Goal: Task Accomplishment & Management: Complete application form

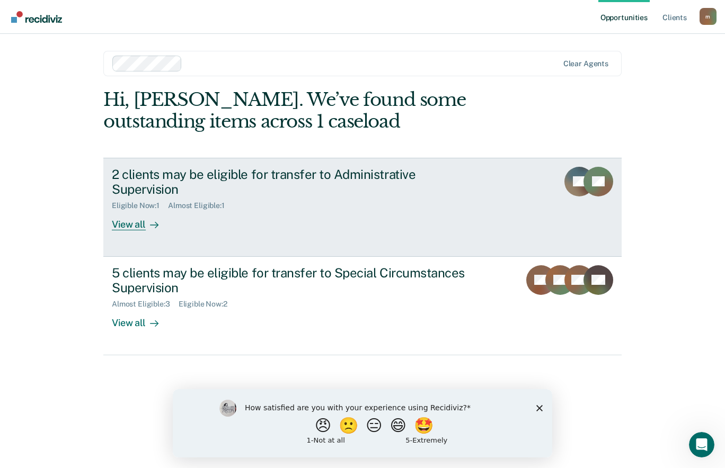
click at [140, 210] on div "View all" at bounding box center [141, 220] width 59 height 21
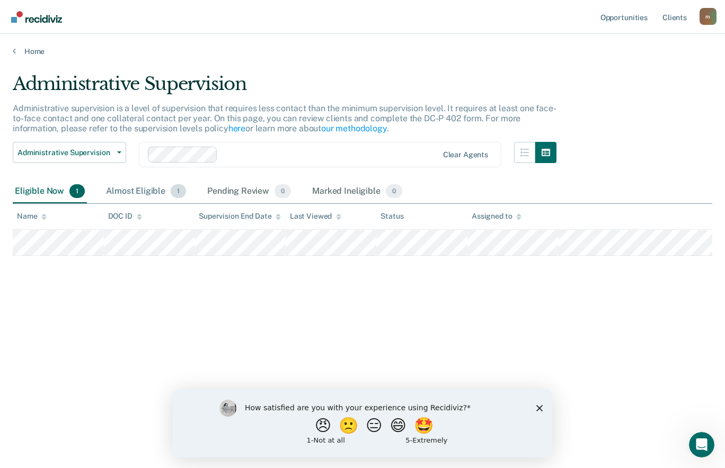
click at [158, 185] on div "Almost Eligible 1" at bounding box center [146, 191] width 84 height 23
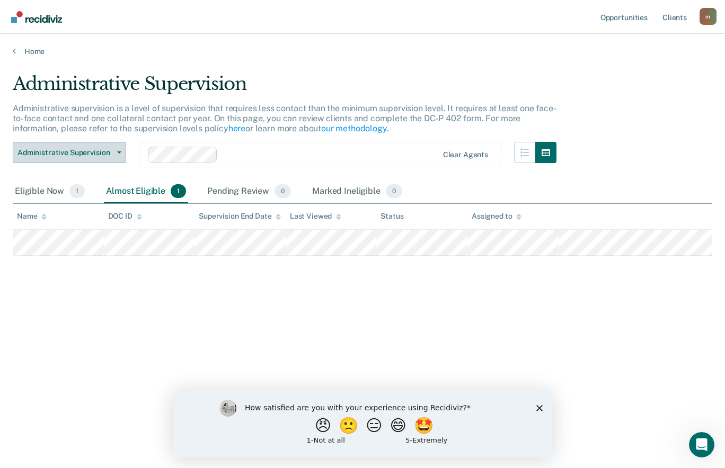
click at [119, 153] on icon "button" at bounding box center [119, 153] width 4 height 2
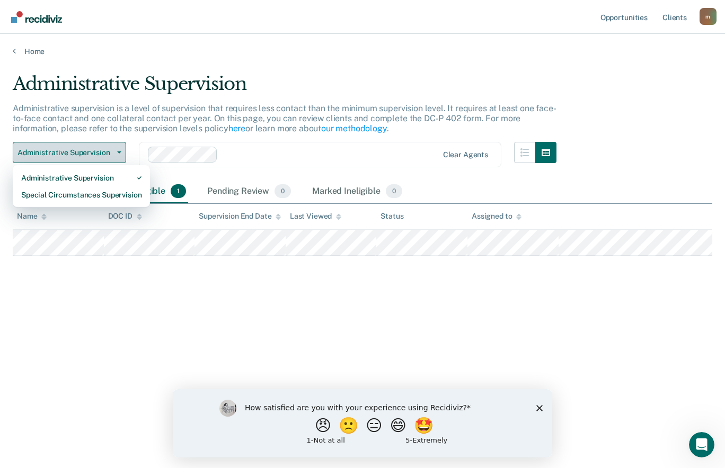
click at [133, 197] on div "Special Circumstances Supervision" at bounding box center [81, 194] width 120 height 17
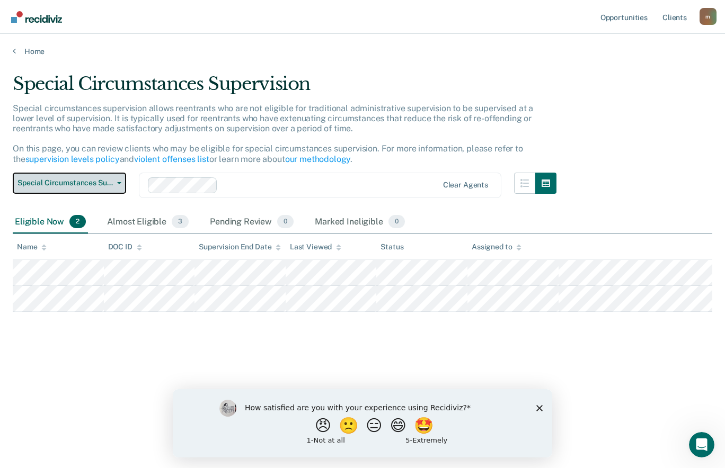
click at [116, 179] on button "Special Circumstances Supervision" at bounding box center [69, 183] width 113 height 21
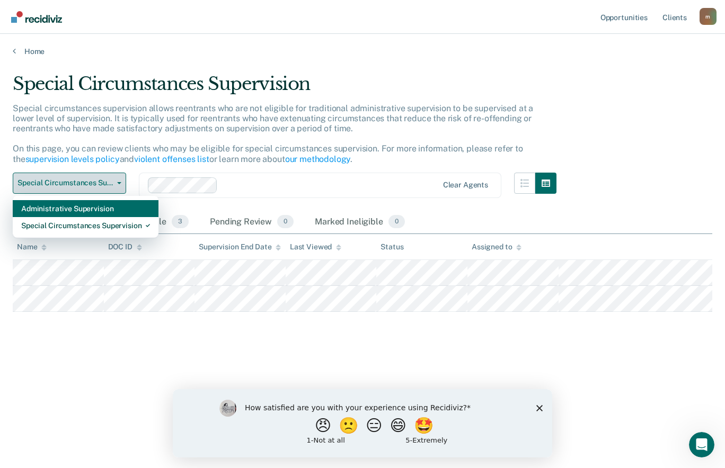
click at [107, 229] on div "Special Circumstances Supervision" at bounding box center [85, 225] width 129 height 17
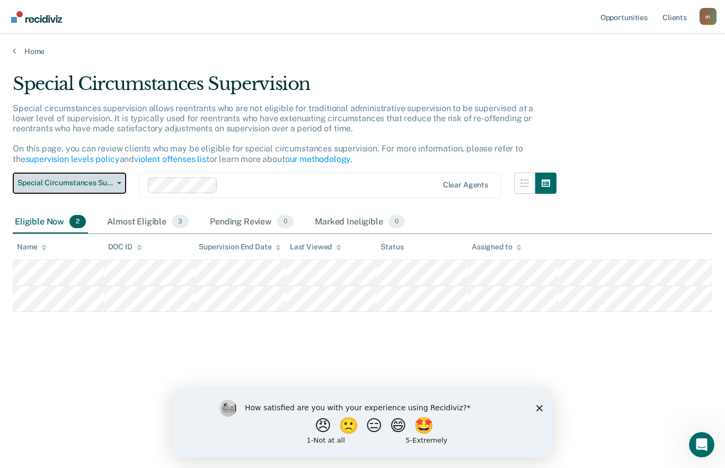
click at [114, 184] on span "button" at bounding box center [117, 183] width 8 height 2
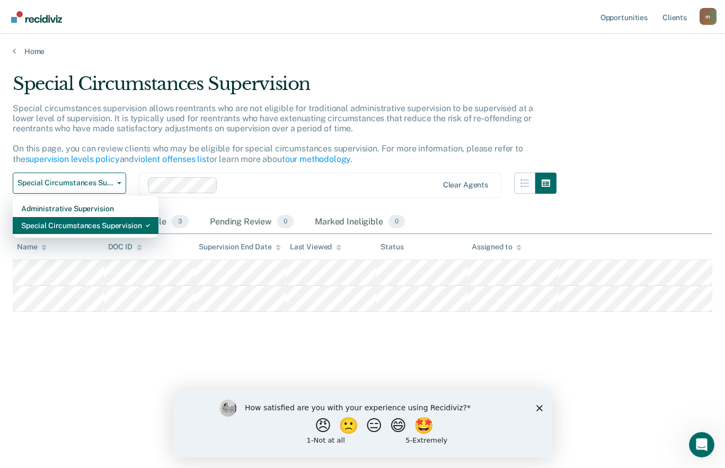
click at [128, 226] on div "Special Circumstances Supervision" at bounding box center [85, 225] width 129 height 17
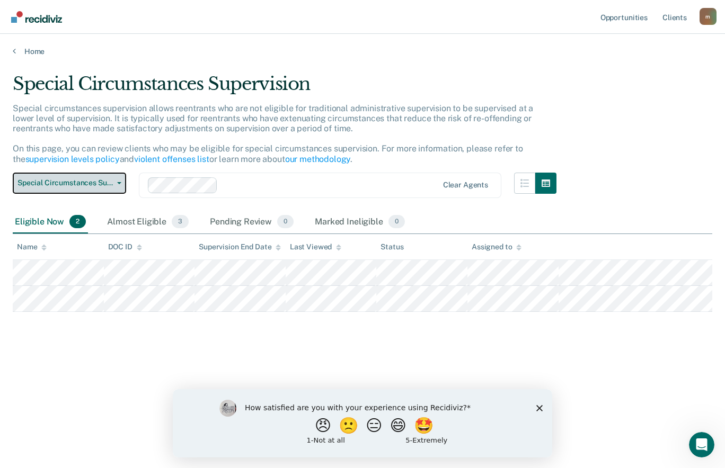
click at [112, 182] on span "Special Circumstances Supervision" at bounding box center [64, 183] width 95 height 9
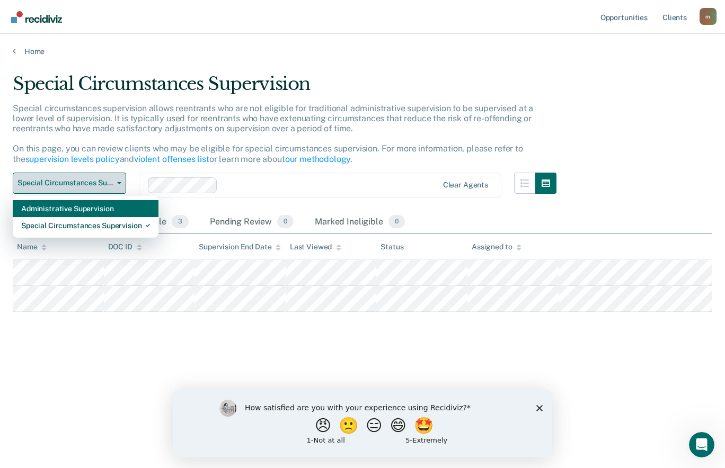
click at [114, 209] on div "Administrative Supervision" at bounding box center [85, 208] width 129 height 17
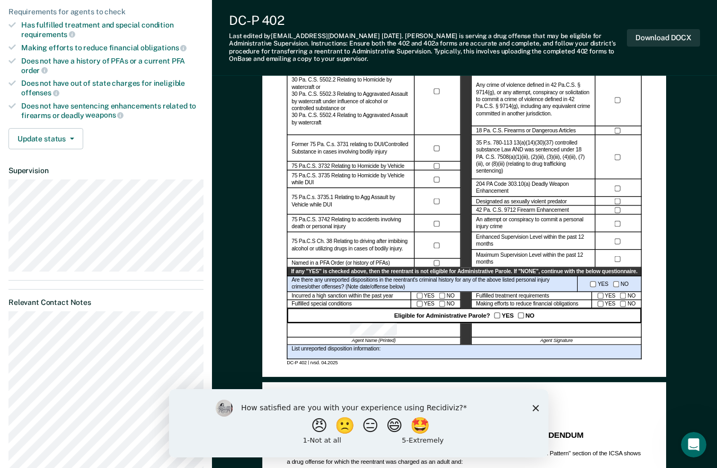
scroll to position [263, 0]
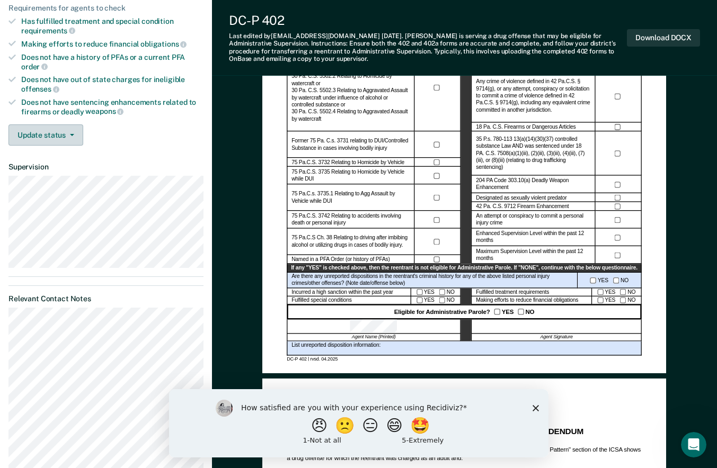
click at [73, 125] on button "Update status" at bounding box center [45, 135] width 75 height 21
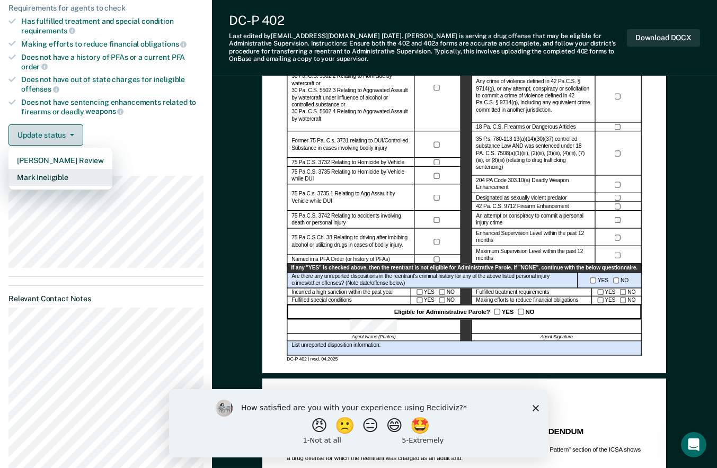
click at [68, 170] on button "Mark Ineligible" at bounding box center [60, 177] width 104 height 17
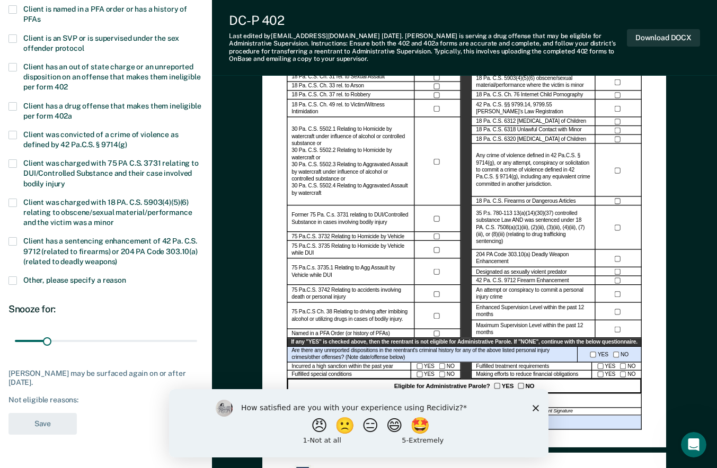
scroll to position [205, 0]
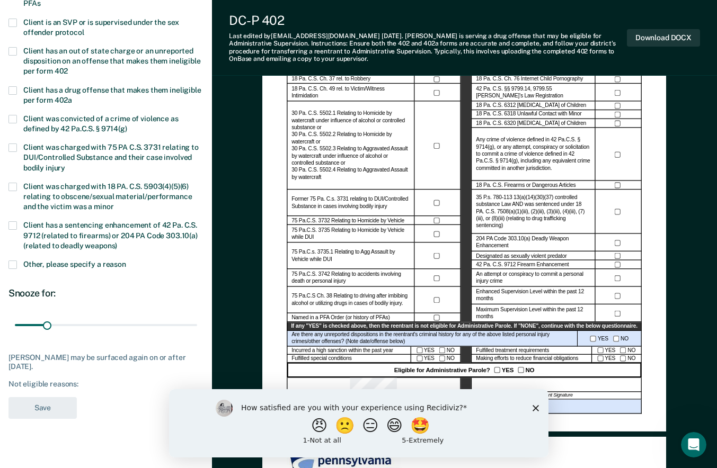
click at [16, 265] on span at bounding box center [12, 265] width 8 height 8
click at [126, 261] on input "Other, please specify a reason" at bounding box center [126, 261] width 0 height 0
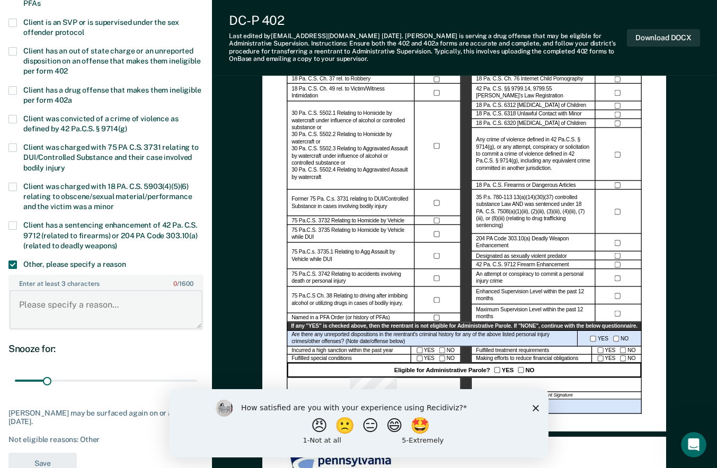
click at [35, 290] on textarea "Enter at least 3 characters 0 / 1600" at bounding box center [106, 309] width 193 height 39
paste textarea "Case reviewed for Administrative Supervision. Offender marked as ineligible due…"
type textarea "Case reviewed for Administrative Supervision. Offender marked as ineligible due…"
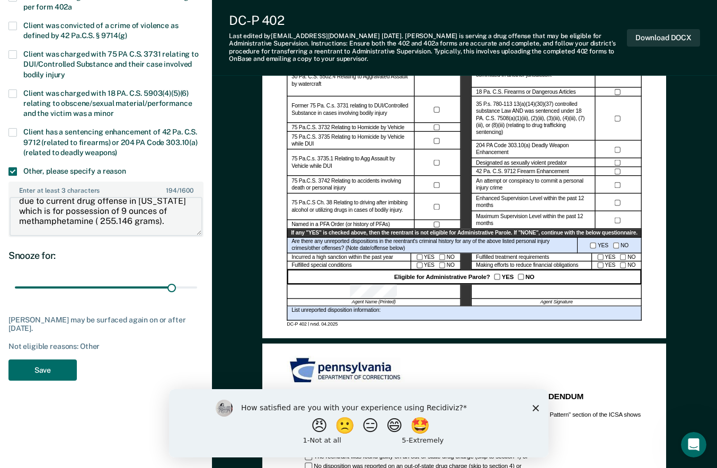
scroll to position [299, 0]
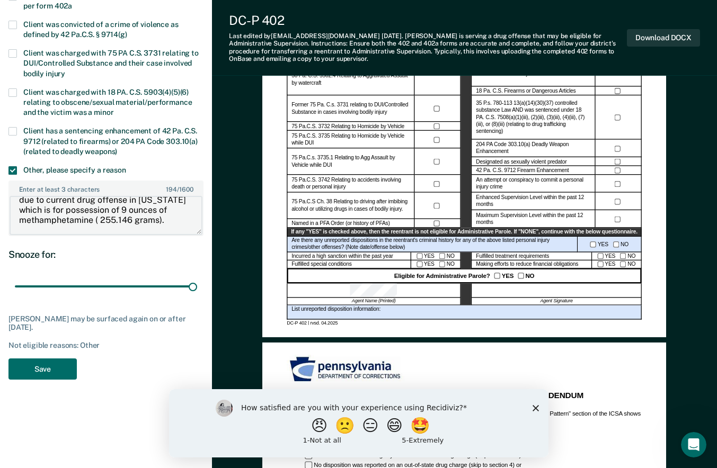
type input "180"
type textarea "Case reviewed for Administrative Supervision. Offender marked as ineligible due…"
click at [65, 368] on button "Save" at bounding box center [42, 370] width 68 height 22
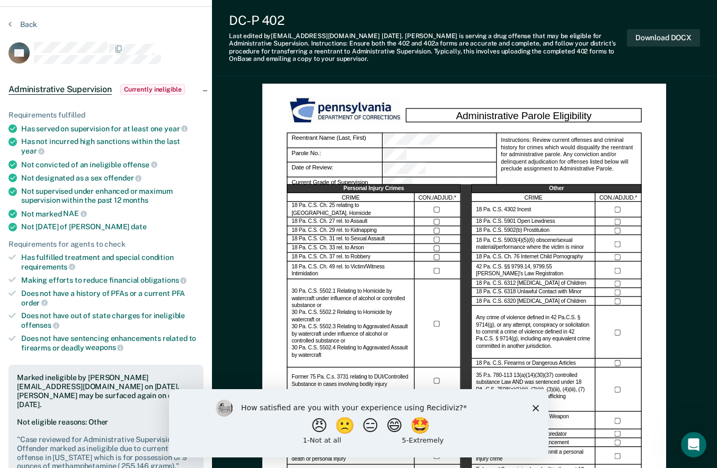
scroll to position [0, 0]
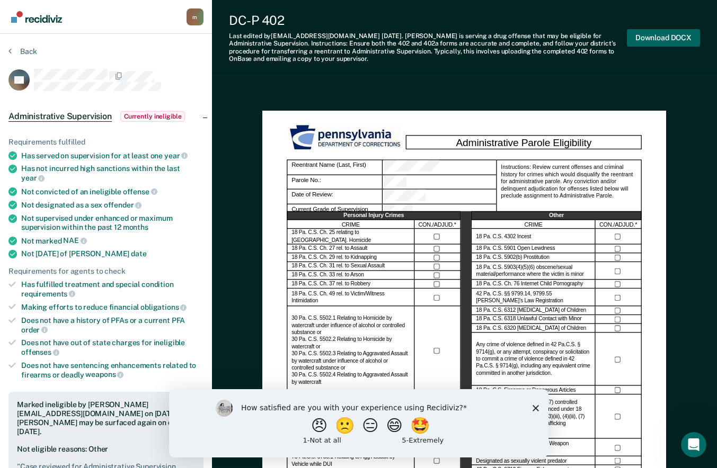
click at [664, 34] on button "Download DOCX" at bounding box center [663, 37] width 73 height 17
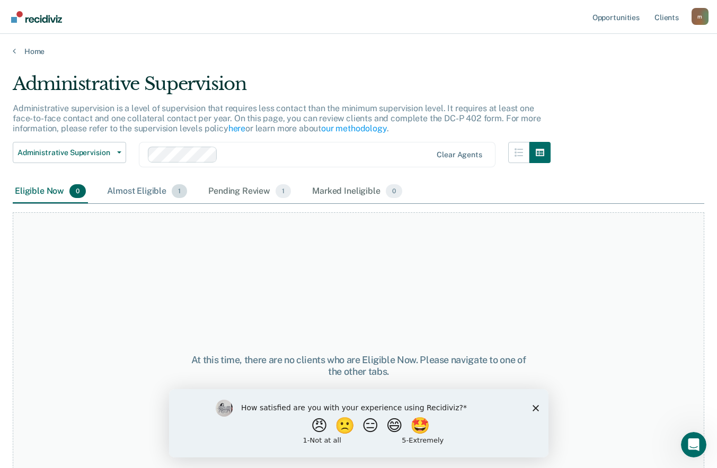
click at [158, 190] on div "Almost Eligible 1" at bounding box center [147, 191] width 84 height 23
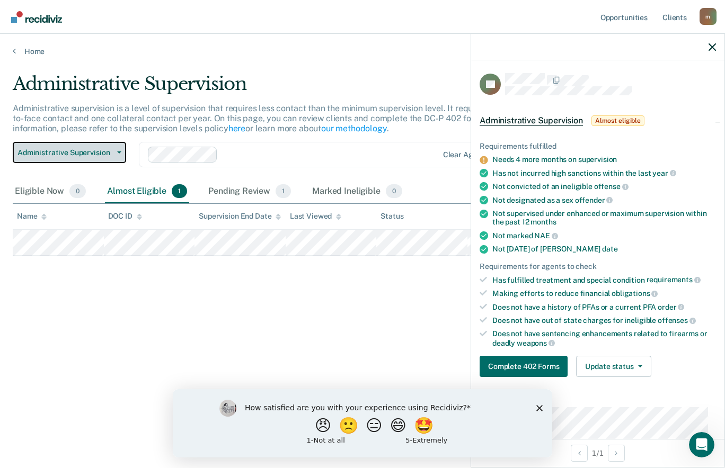
click at [119, 153] on icon "button" at bounding box center [119, 153] width 4 height 2
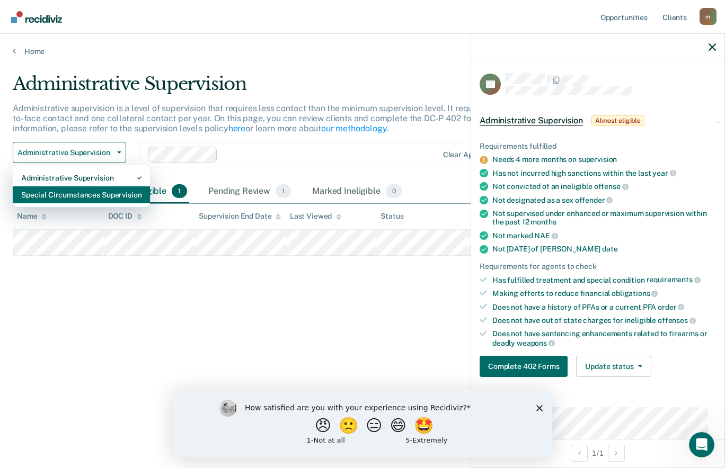
click at [107, 196] on div "Special Circumstances Supervision" at bounding box center [81, 194] width 120 height 17
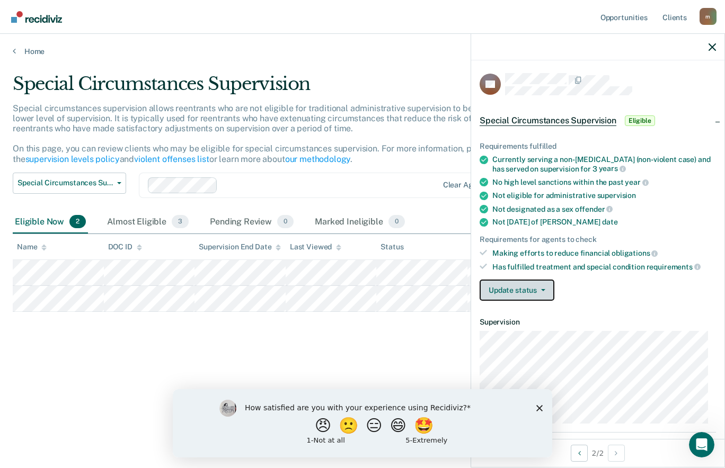
click at [543, 289] on icon "button" at bounding box center [543, 290] width 4 height 2
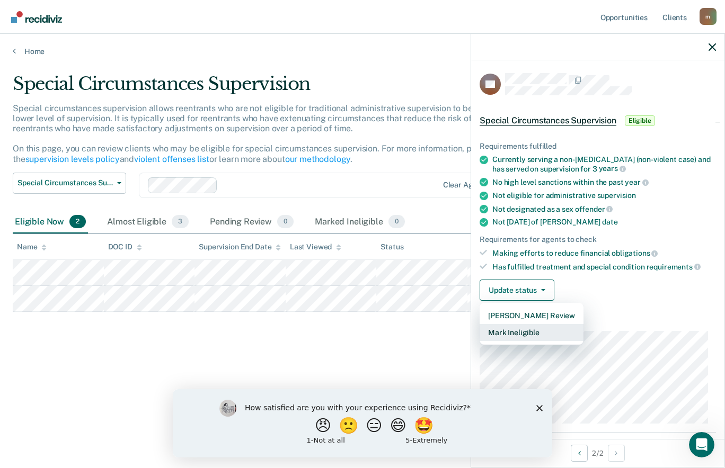
click at [520, 334] on button "Mark Ineligible" at bounding box center [531, 332] width 104 height 17
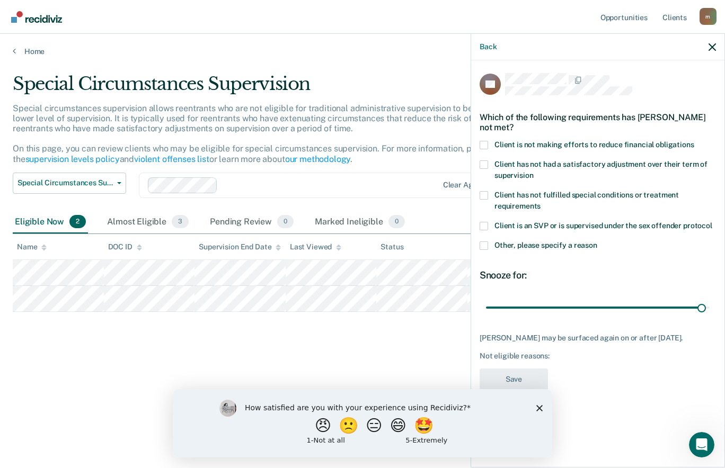
type input "180"
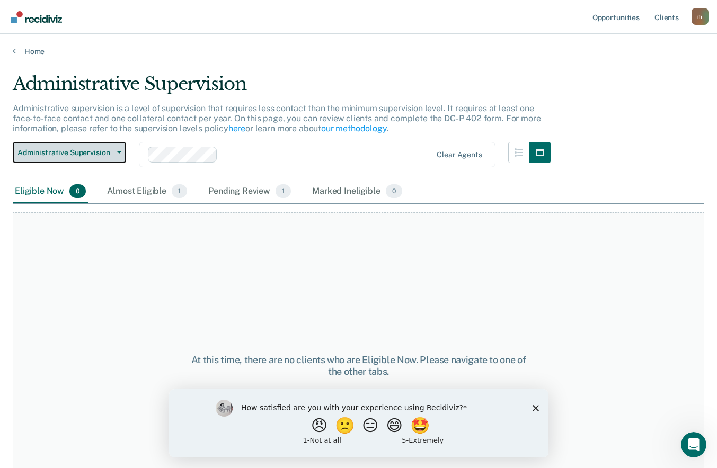
click at [114, 155] on button "Administrative Supervision" at bounding box center [69, 152] width 113 height 21
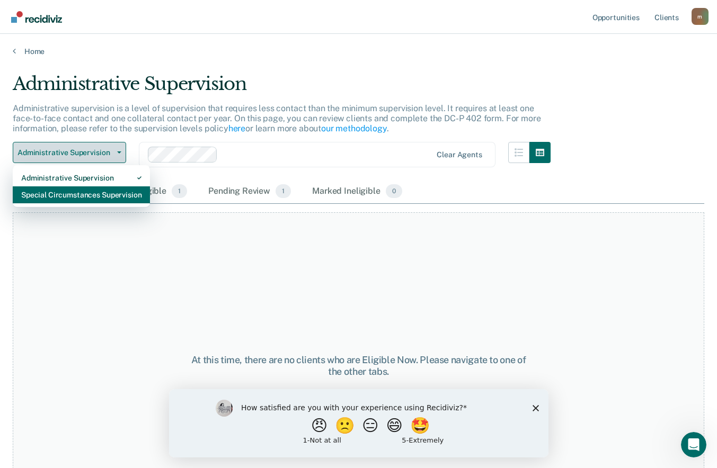
click at [105, 197] on div "Special Circumstances Supervision" at bounding box center [81, 194] width 120 height 17
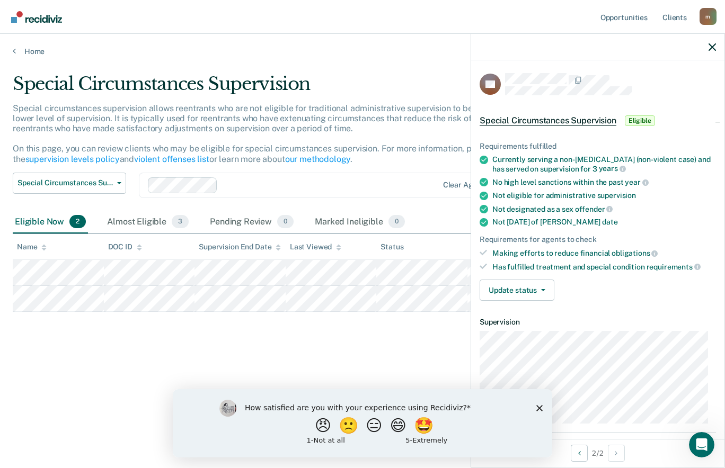
click at [536, 406] on icon "Close survey" at bounding box center [539, 408] width 6 height 6
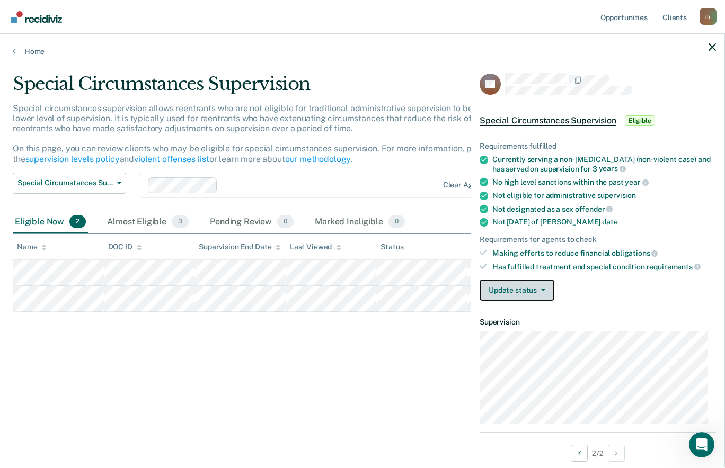
click at [541, 289] on icon "button" at bounding box center [543, 290] width 4 height 2
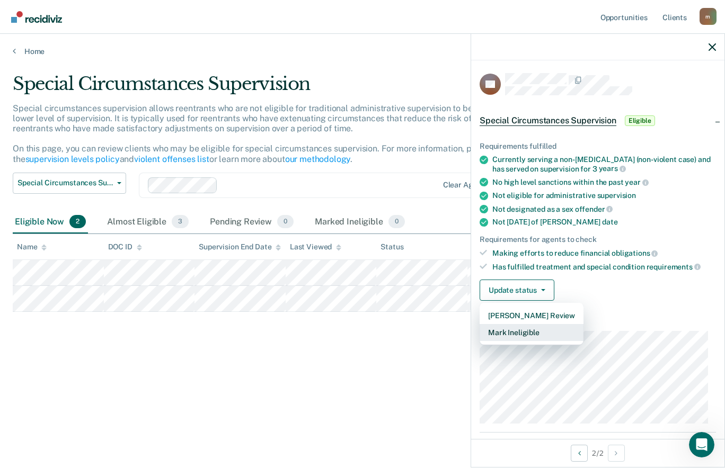
click at [534, 334] on button "Mark Ineligible" at bounding box center [531, 332] width 104 height 17
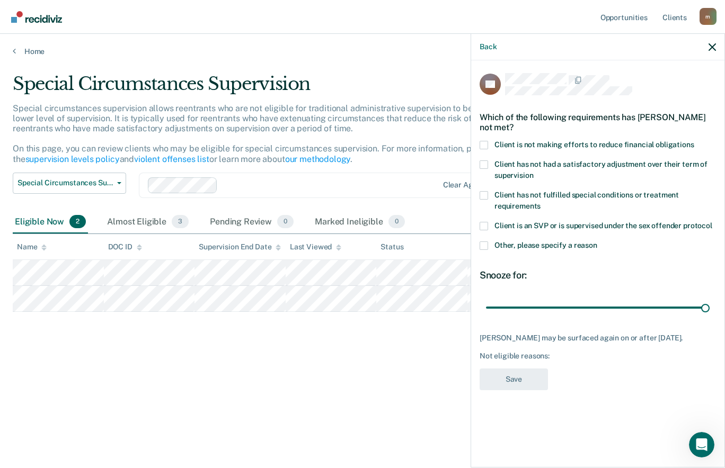
type input "180"
click at [562, 353] on div "Not eligible reasons:" at bounding box center [597, 356] width 236 height 9
click at [563, 356] on div "Not eligible reasons:" at bounding box center [597, 356] width 236 height 9
click at [564, 353] on div "Not eligible reasons:" at bounding box center [597, 356] width 236 height 9
click at [567, 357] on div "Not eligible reasons:" at bounding box center [597, 356] width 236 height 9
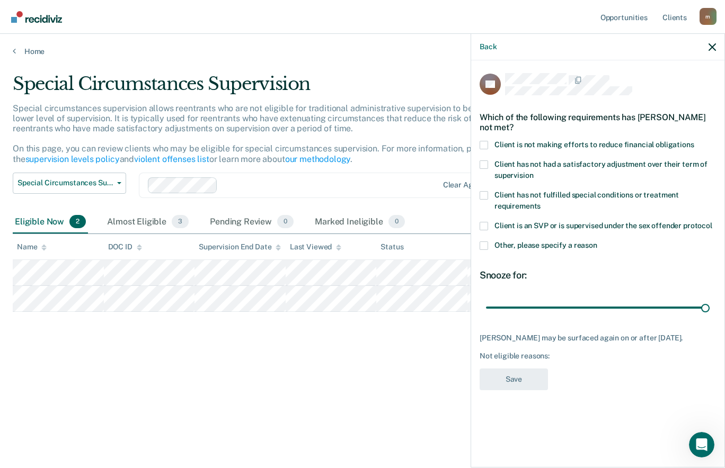
click at [571, 358] on div "Not eligible reasons:" at bounding box center [597, 356] width 236 height 9
click at [486, 248] on span at bounding box center [483, 246] width 8 height 8
click at [597, 242] on input "Other, please specify a reason" at bounding box center [597, 242] width 0 height 0
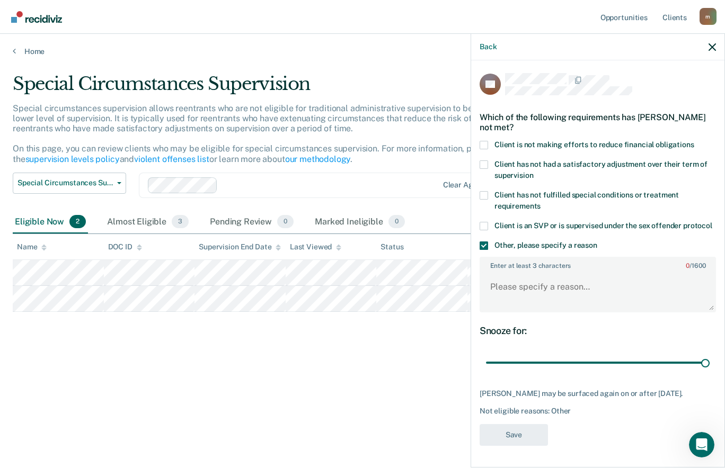
click at [587, 408] on div "Not eligible reasons: Other" at bounding box center [597, 411] width 236 height 9
click at [543, 333] on div "Snooze for:" at bounding box center [597, 331] width 236 height 12
click at [498, 287] on textarea "Enter at least 3 characters 0 / 1600" at bounding box center [598, 291] width 234 height 39
paste textarea "Case reviewed for Special Circumstances Supervision. Offender marked as ineligi…"
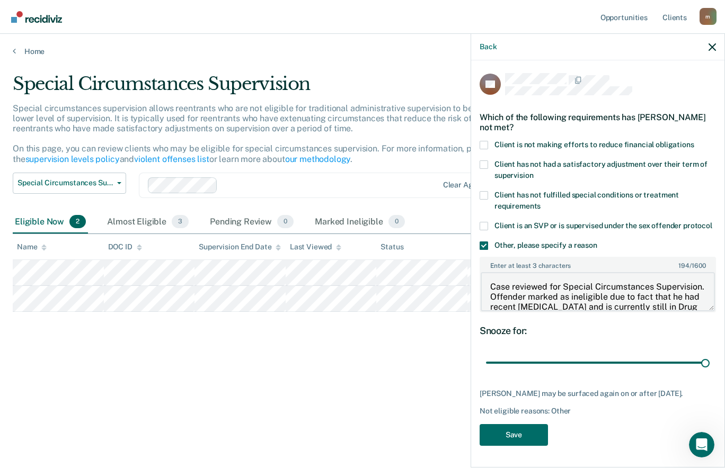
scroll to position [12, 0]
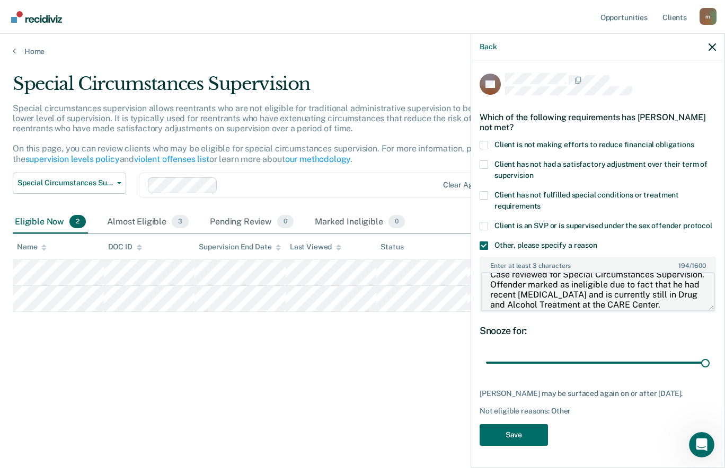
click at [581, 294] on textarea "Case reviewed for Special Circumstances Supervision. Offender marked as ineligi…" at bounding box center [598, 291] width 234 height 39
click at [596, 293] on textarea "Case reviewed for Special Circumstances Supervision. Offender marked as ineligi…" at bounding box center [598, 291] width 234 height 39
click at [553, 301] on textarea "Case reviewed for Special Circumstances Supervision. Offender marked as ineligi…" at bounding box center [598, 291] width 234 height 39
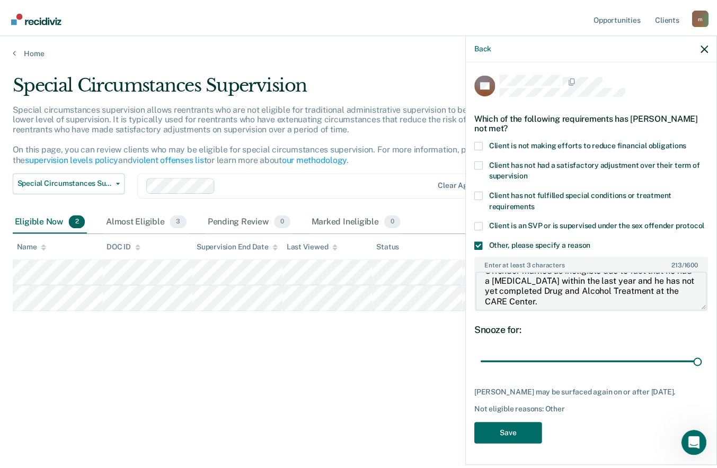
scroll to position [31, 0]
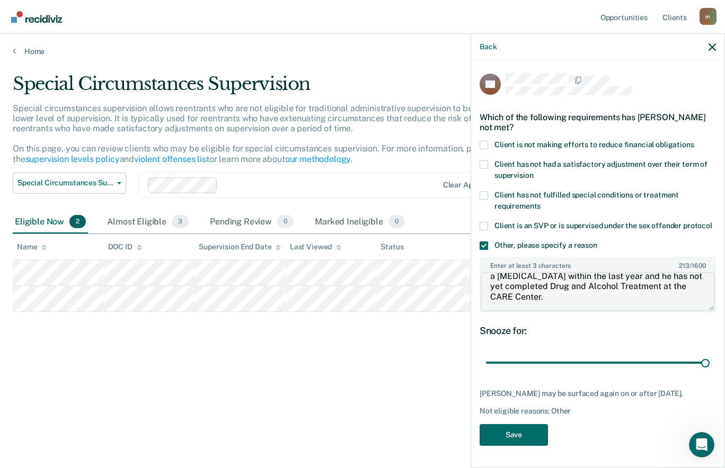
type textarea "Case reviewed for Special Circumstances Supervision. Offender marked as ineligi…"
click at [533, 434] on button "Save" at bounding box center [513, 435] width 68 height 22
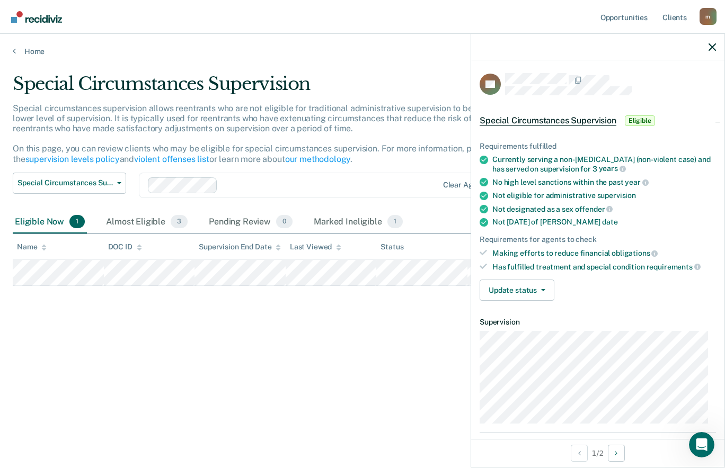
click at [612, 251] on span "obligations" at bounding box center [634, 253] width 46 height 8
click at [542, 289] on icon "button" at bounding box center [543, 290] width 4 height 2
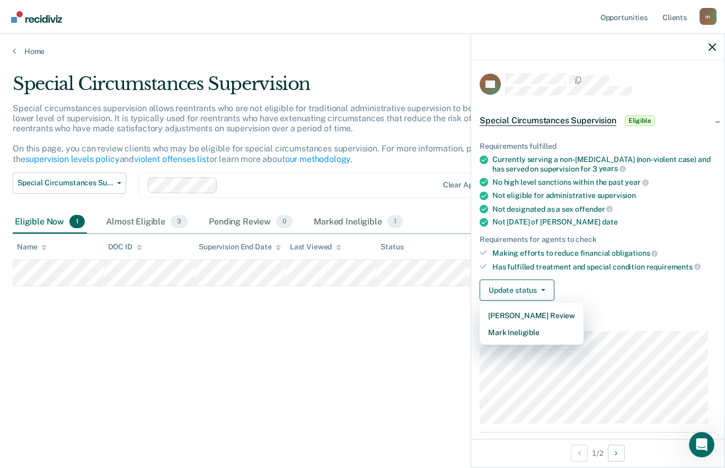
click at [641, 119] on span "Eligible" at bounding box center [640, 120] width 30 height 11
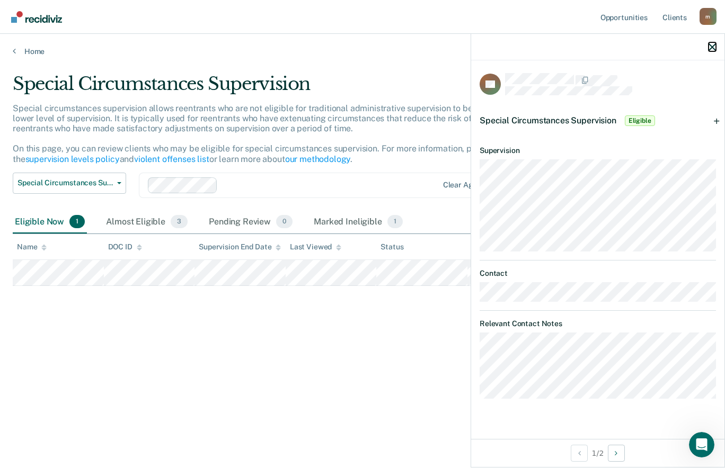
click at [709, 48] on icon "button" at bounding box center [711, 46] width 7 height 7
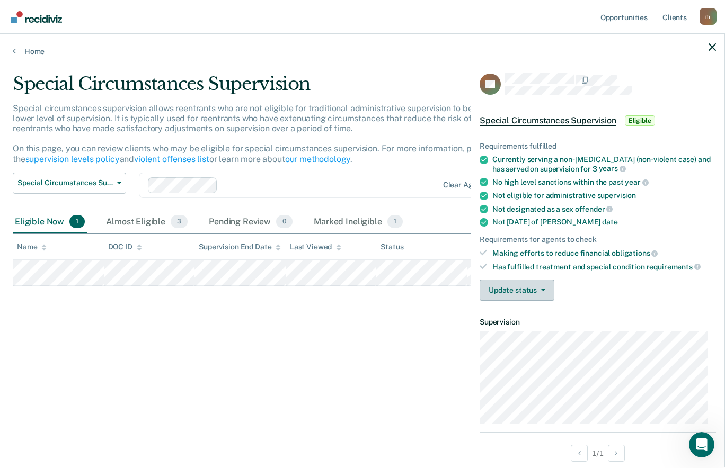
click at [543, 291] on button "Update status" at bounding box center [516, 290] width 75 height 21
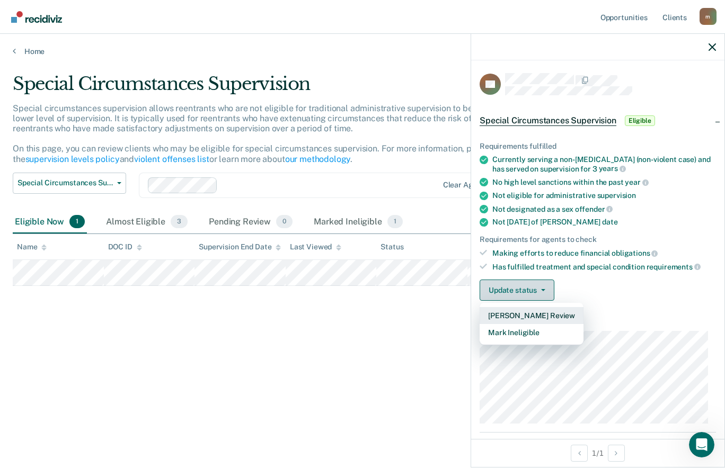
click at [543, 316] on button "[PERSON_NAME] Review" at bounding box center [531, 315] width 104 height 17
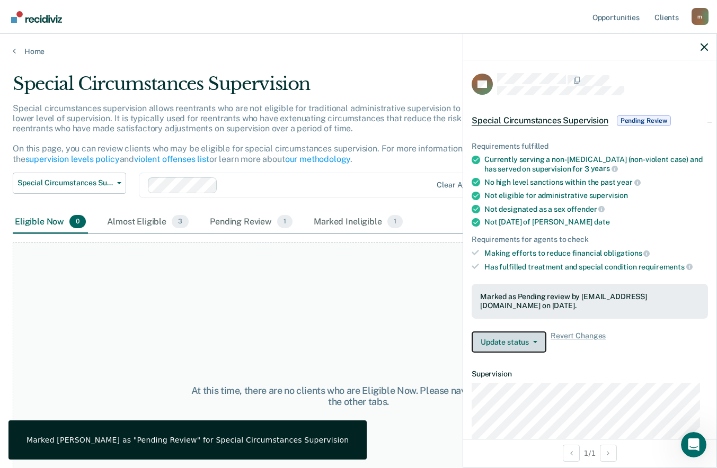
click at [537, 341] on button "Update status" at bounding box center [509, 342] width 75 height 21
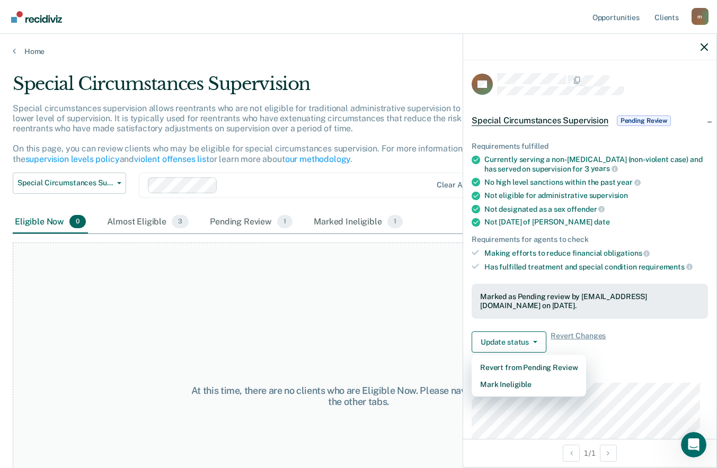
click at [621, 349] on div "Update status Revert from Pending Review Mark Ineligible Revert Changes" at bounding box center [590, 342] width 236 height 21
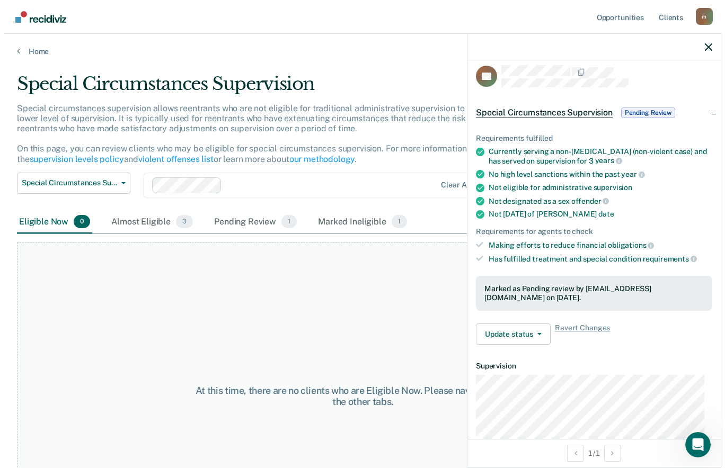
scroll to position [0, 0]
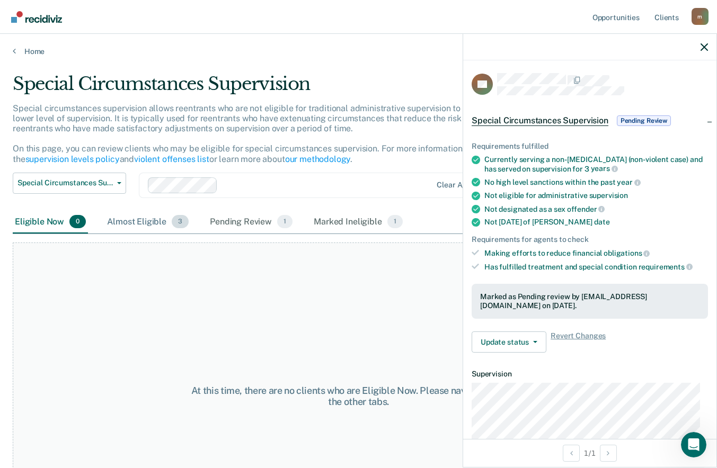
click at [153, 217] on div "Almost Eligible 3" at bounding box center [148, 222] width 86 height 23
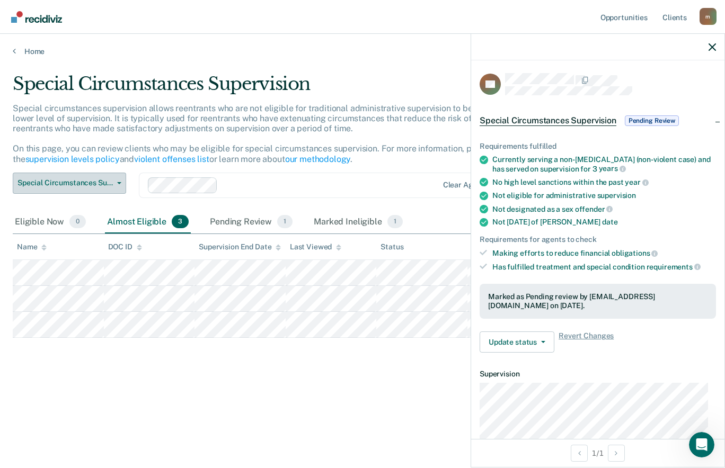
click at [119, 185] on button "Special Circumstances Supervision" at bounding box center [69, 183] width 113 height 21
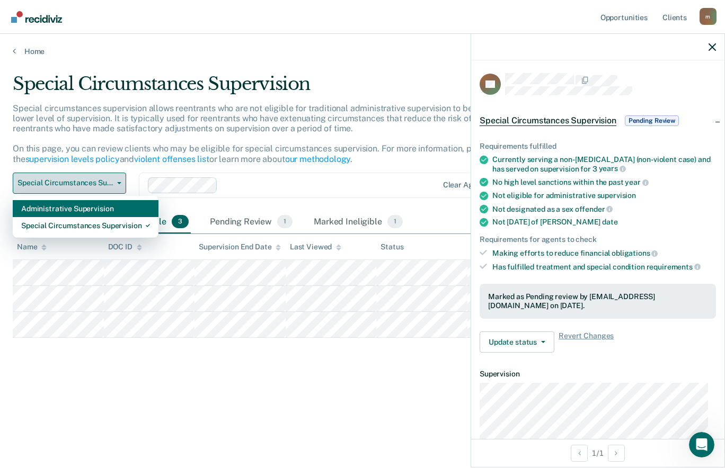
click at [122, 210] on div "Administrative Supervision" at bounding box center [85, 208] width 129 height 17
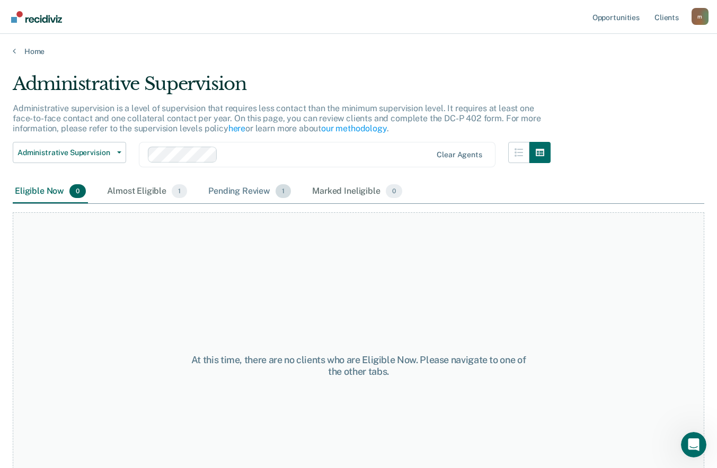
click at [259, 189] on div "Pending Review 1" at bounding box center [249, 191] width 87 height 23
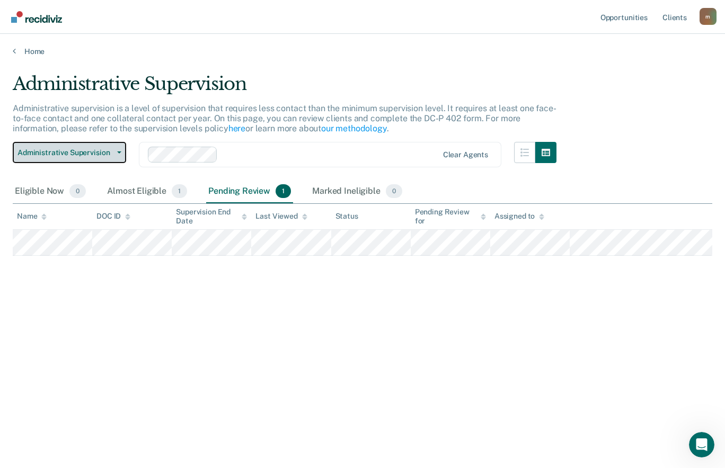
click at [119, 153] on icon "button" at bounding box center [119, 153] width 4 height 2
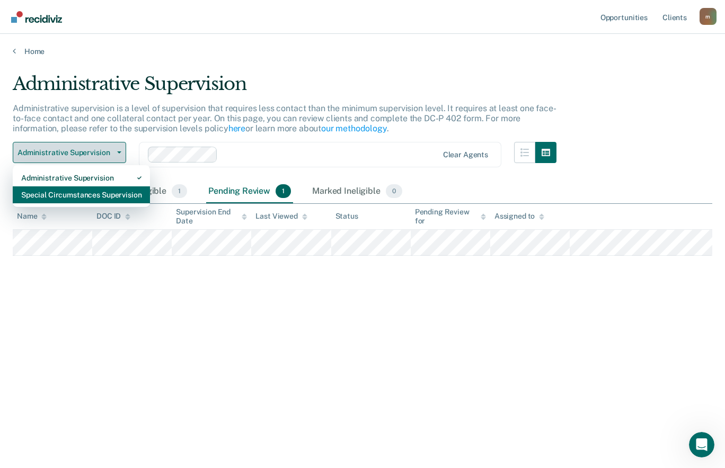
click at [127, 195] on div "Special Circumstances Supervision" at bounding box center [81, 194] width 120 height 17
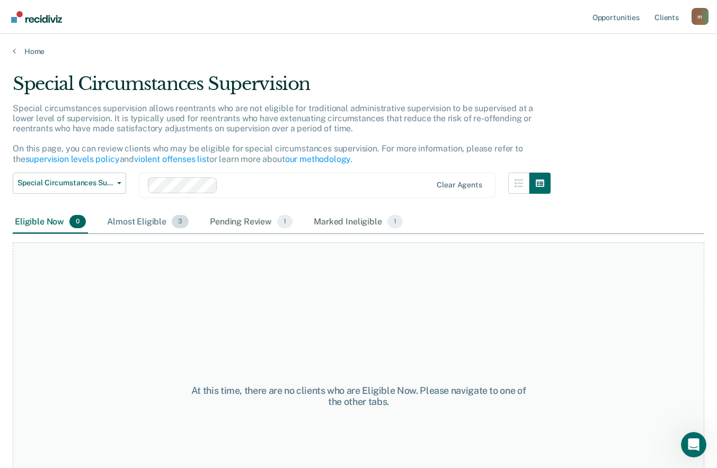
click at [159, 224] on div "Almost Eligible 3" at bounding box center [148, 222] width 86 height 23
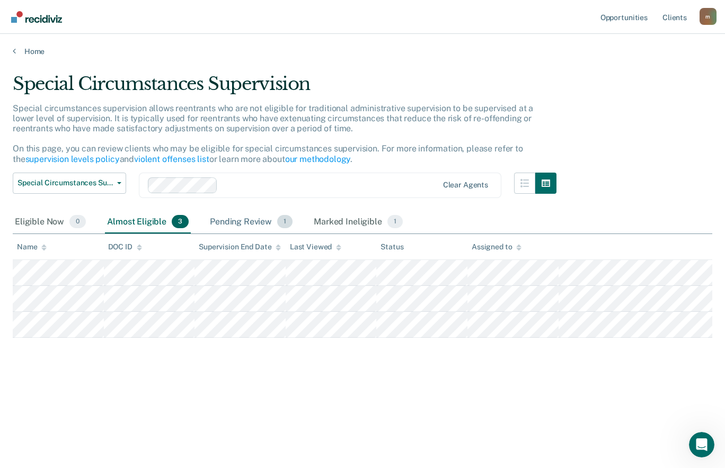
click at [249, 218] on div "Pending Review 1" at bounding box center [251, 222] width 87 height 23
